Goal: Task Accomplishment & Management: Manage account settings

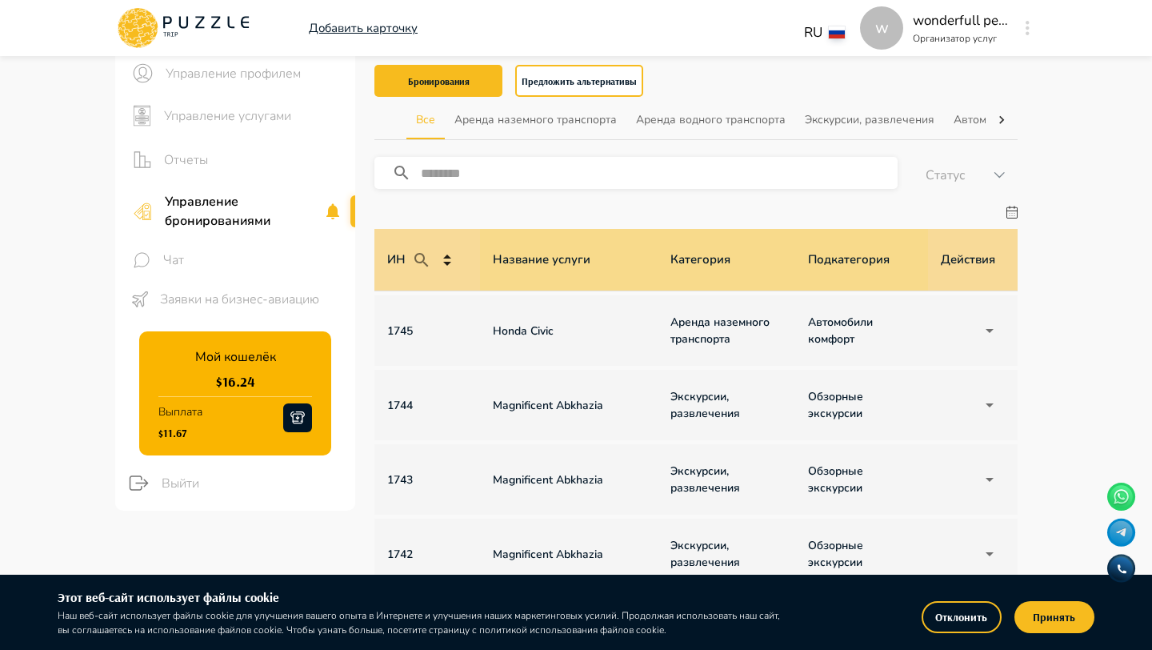
scroll to position [0, 1142]
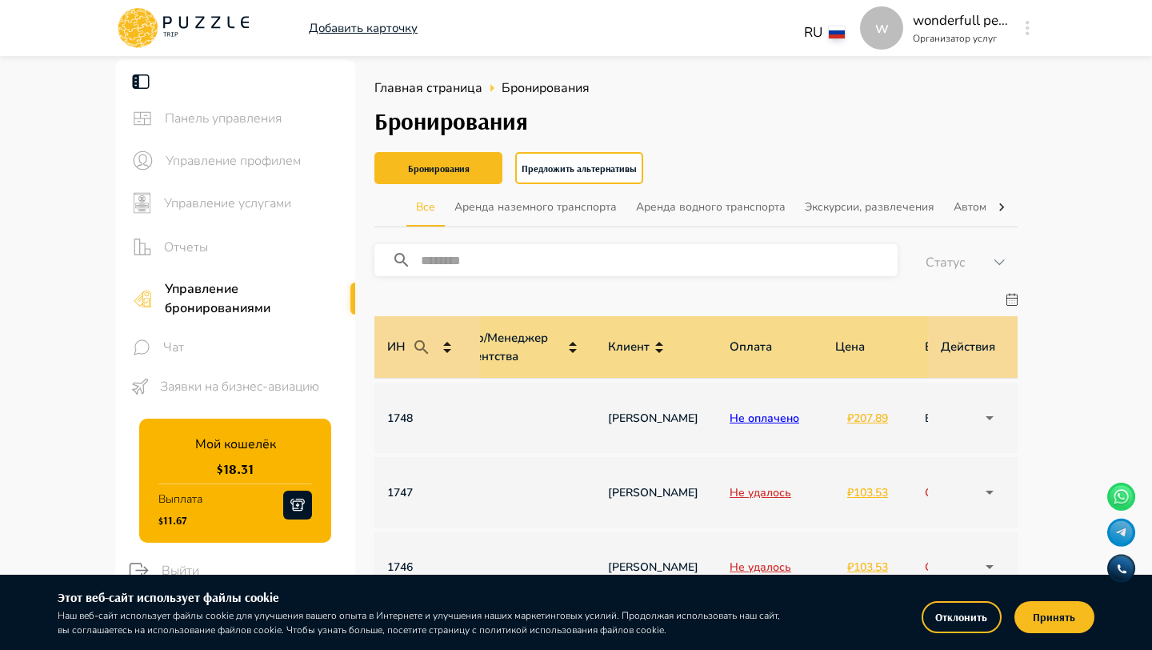
scroll to position [0, 1060]
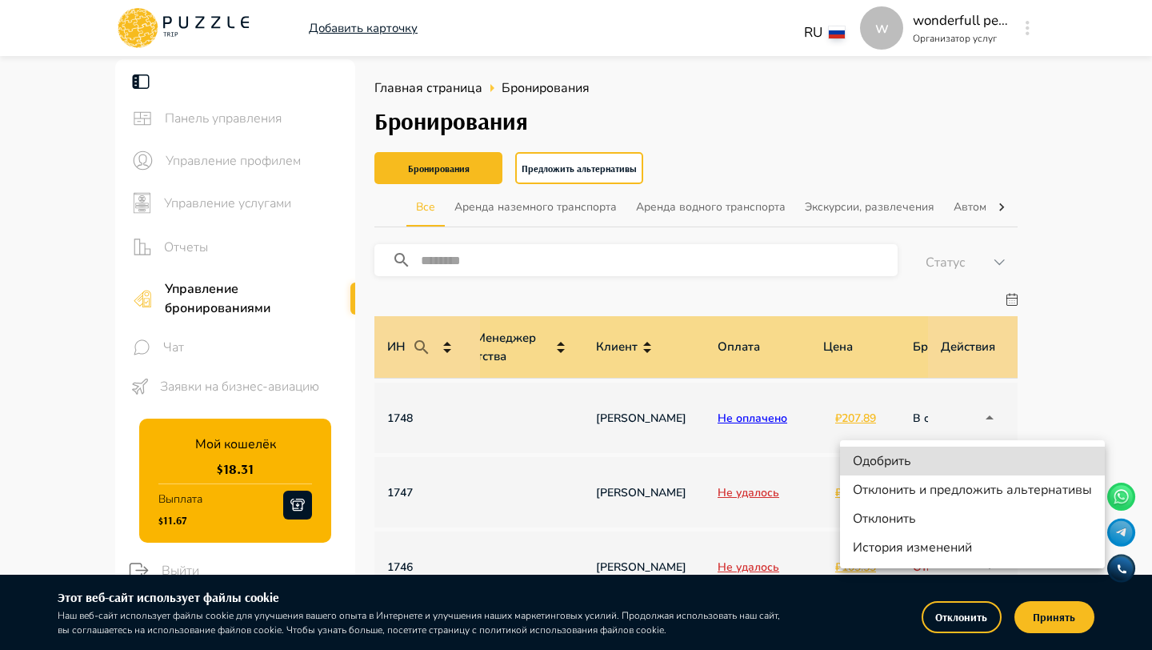
click at [923, 465] on li "Одобрить" at bounding box center [972, 460] width 265 height 29
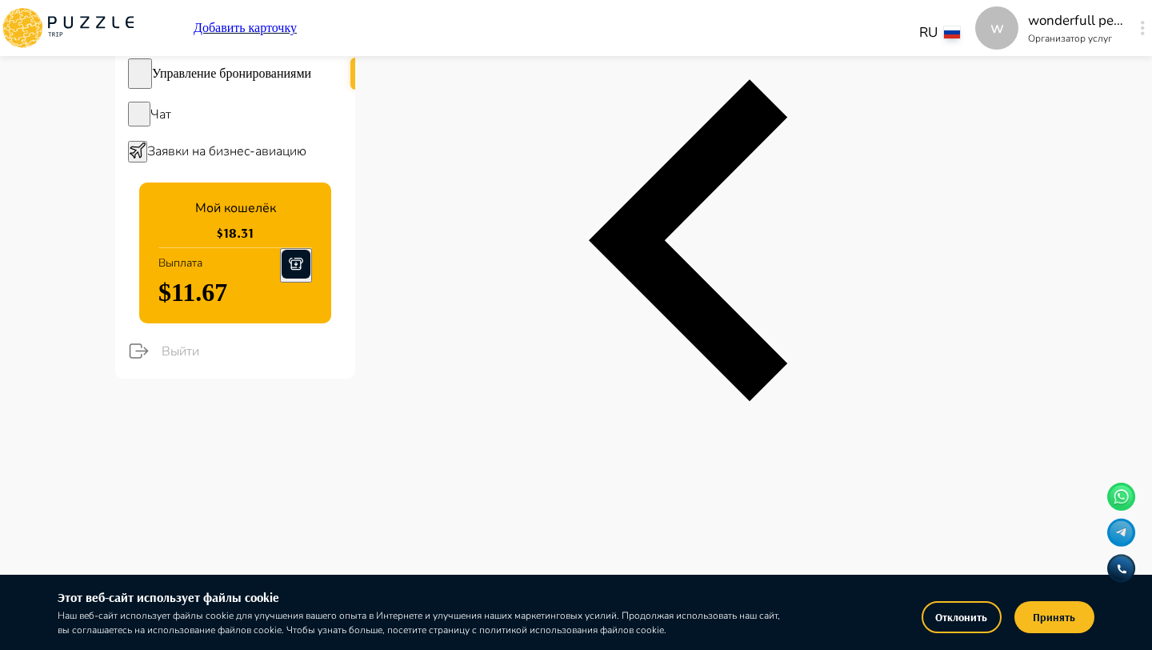
scroll to position [0, 1142]
